Goal: Transaction & Acquisition: Purchase product/service

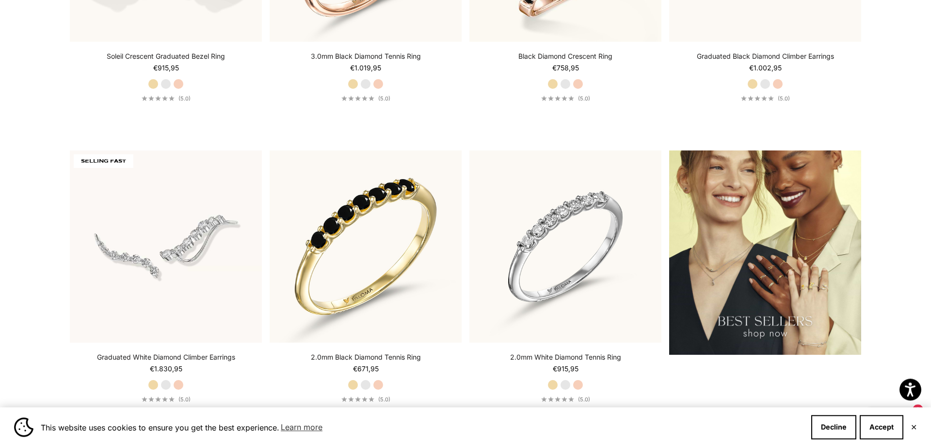
scroll to position [1484, 0]
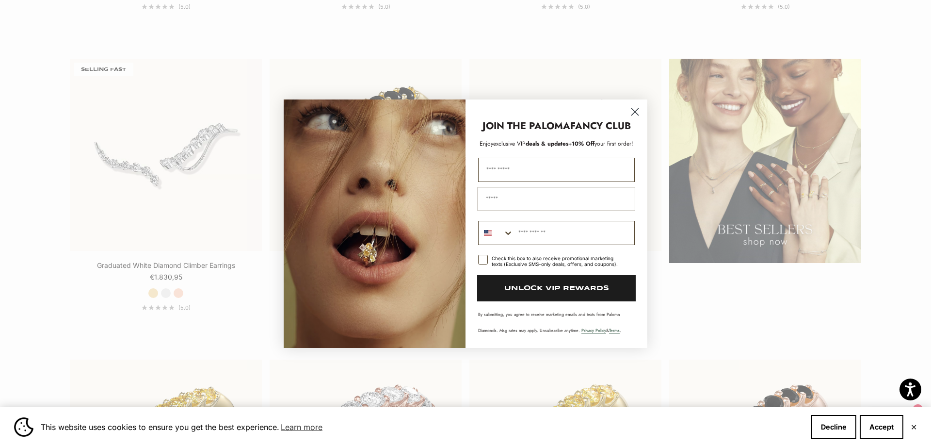
click at [635, 110] on circle "Close dialog" at bounding box center [635, 111] width 16 height 16
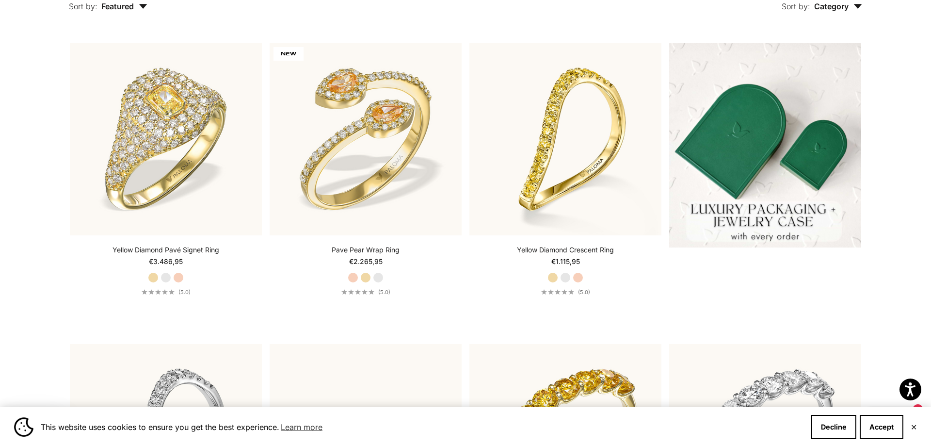
scroll to position [0, 0]
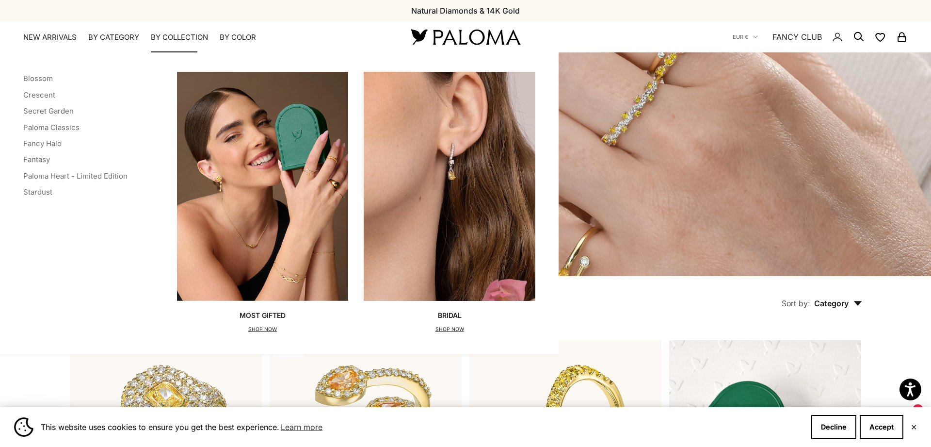
click at [281, 164] on img "Primary navigation" at bounding box center [263, 186] width 172 height 228
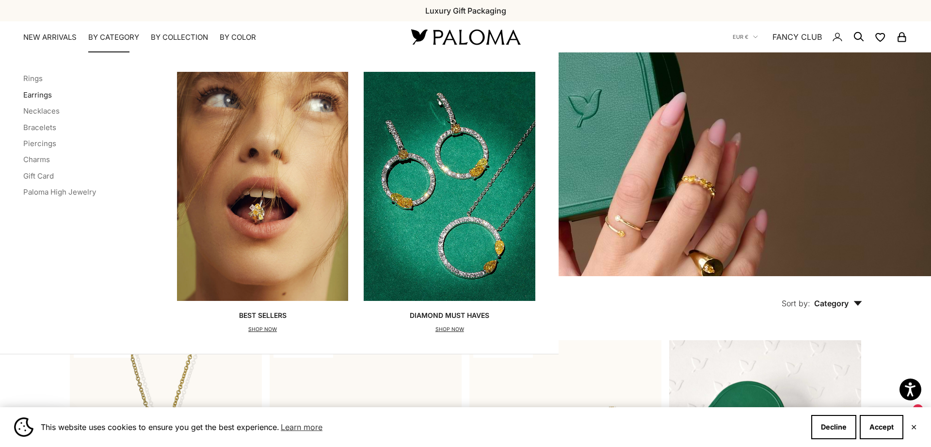
click at [32, 95] on link "Earrings" at bounding box center [37, 94] width 29 height 9
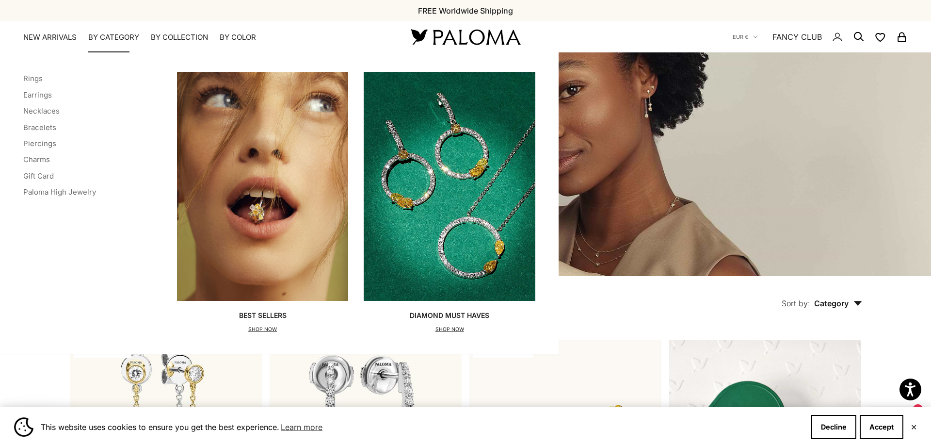
click at [466, 155] on img "Primary navigation" at bounding box center [450, 186] width 172 height 228
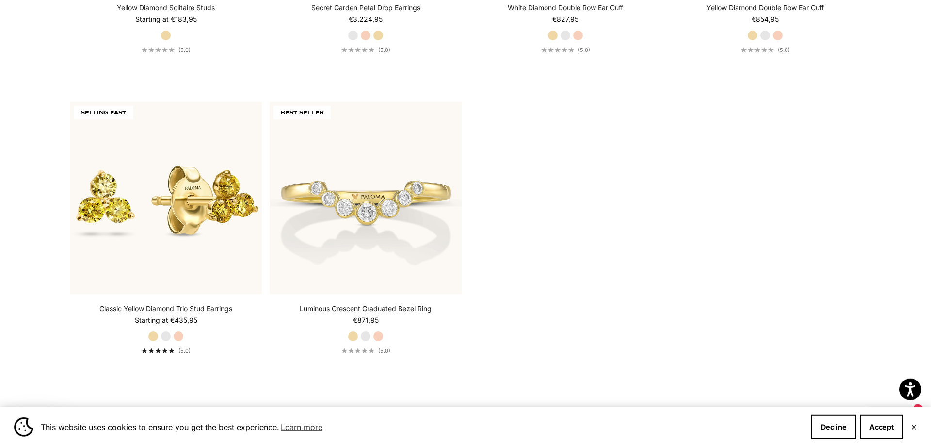
scroll to position [3527, 0]
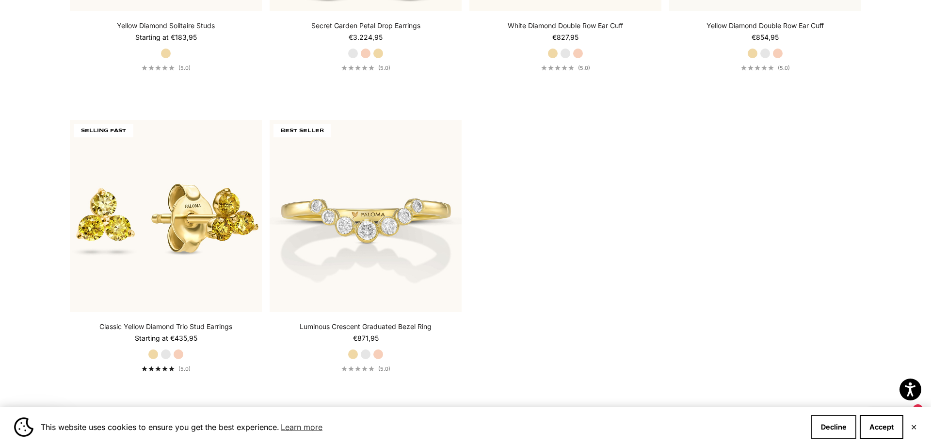
click at [832, 436] on button "Decline" at bounding box center [833, 427] width 45 height 24
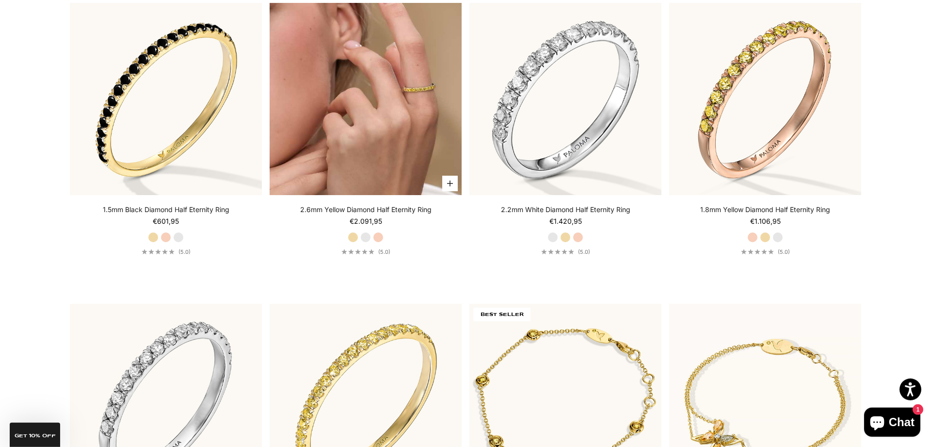
scroll to position [2439, 0]
